Goal: Information Seeking & Learning: Learn about a topic

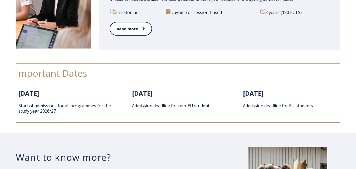
scroll to position [658, 0]
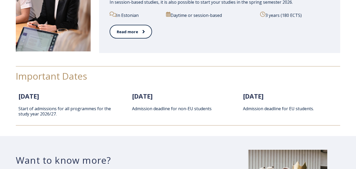
click at [63, 111] on p "Start of admissions for all programmes for the study year 2026/27." at bounding box center [66, 111] width 97 height 11
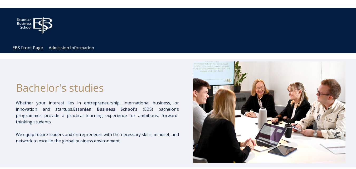
scroll to position [26, 0]
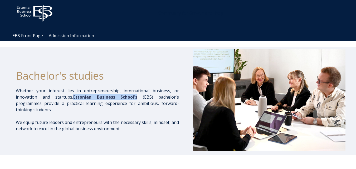
drag, startPoint x: 76, startPoint y: 97, endPoint x: 140, endPoint y: 96, distance: 64.0
click at [140, 96] on span "Estonian Business School's" at bounding box center [108, 97] width 70 height 6
copy span "Estonian Business School's"
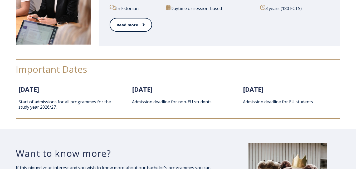
scroll to position [658, 0]
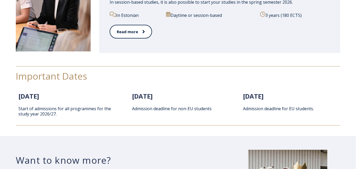
click at [58, 110] on p "Start of admissions for all programmes for the study year 2026/27." at bounding box center [66, 111] width 97 height 11
click at [53, 106] on p "Start of admissions for all programmes for the study year 2026/27." at bounding box center [66, 111] width 97 height 11
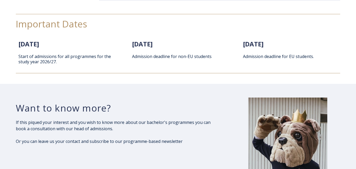
scroll to position [711, 0]
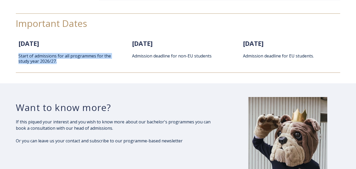
drag, startPoint x: 18, startPoint y: 56, endPoint x: 63, endPoint y: 65, distance: 45.5
click at [63, 65] on div "1. February 2026 Start of admissions for all programmes for the study year 2026…" at bounding box center [67, 55] width 102 height 36
copy p "Start of admissions for all programmes for the study year 2026/27."
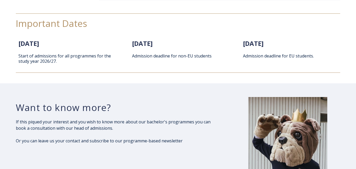
click at [39, 40] on span "1. February 2026" at bounding box center [28, 43] width 21 height 9
click at [39, 47] on span "1. February 2026" at bounding box center [28, 43] width 21 height 9
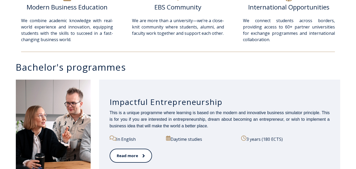
scroll to position [263, 0]
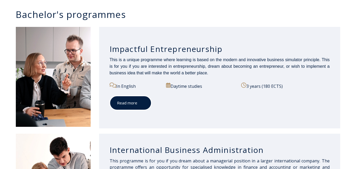
click at [135, 101] on link "Read more" at bounding box center [131, 103] width 42 height 14
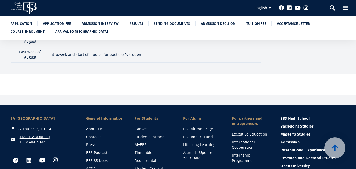
scroll to position [1694, 0]
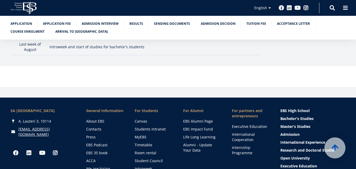
click at [29, 108] on div "SA [GEOGRAPHIC_DATA] [PERSON_NAME] 3, 10114 [EMAIL_ADDRESS][DOMAIN_NAME]" at bounding box center [43, 122] width 65 height 29
click at [28, 126] on link "[EMAIL_ADDRESS][DOMAIN_NAME]" at bounding box center [46, 131] width 57 height 11
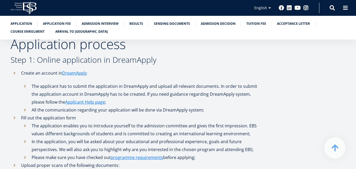
scroll to position [184, 0]
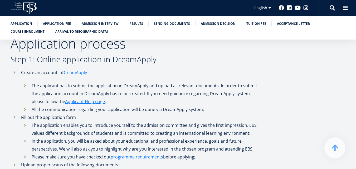
click at [82, 72] on link "DreamApply" at bounding box center [74, 72] width 25 height 8
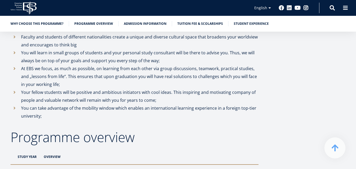
scroll to position [395, 0]
